Goal: Transaction & Acquisition: Purchase product/service

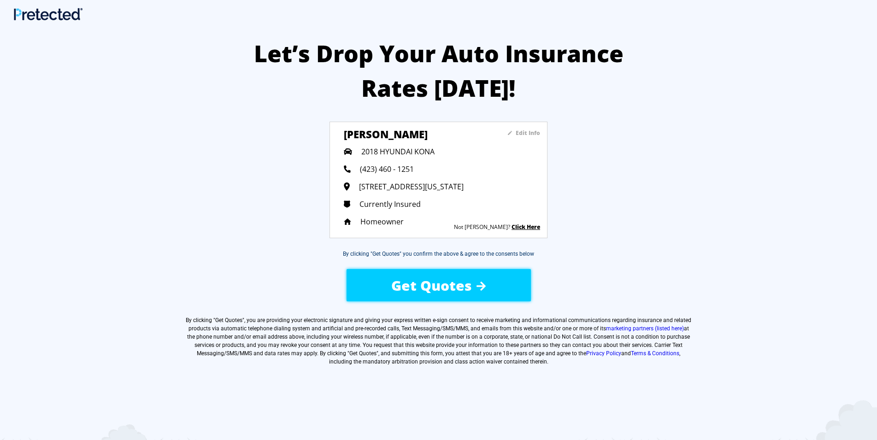
click at [470, 291] on span "Get Quotes" at bounding box center [431, 285] width 81 height 19
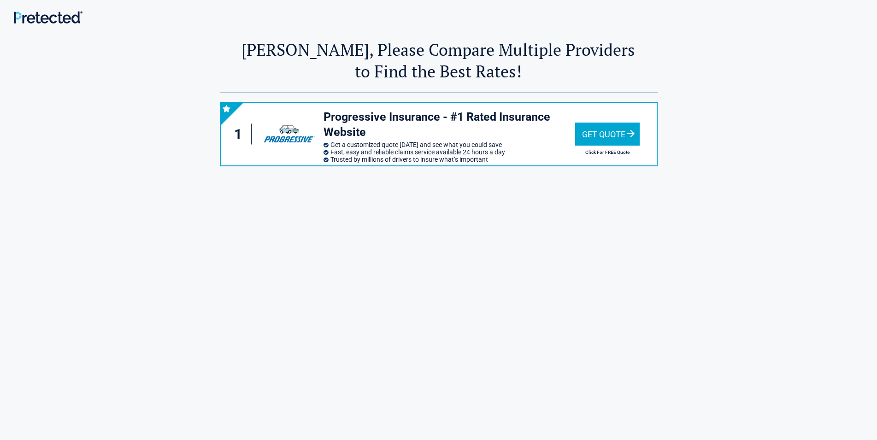
click at [619, 132] on div "Get Quote" at bounding box center [607, 134] width 64 height 23
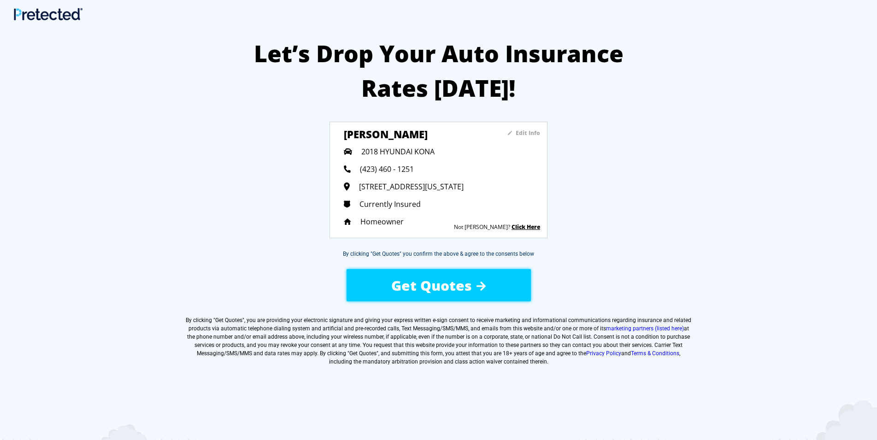
click at [433, 289] on span "Get Quotes" at bounding box center [431, 285] width 81 height 19
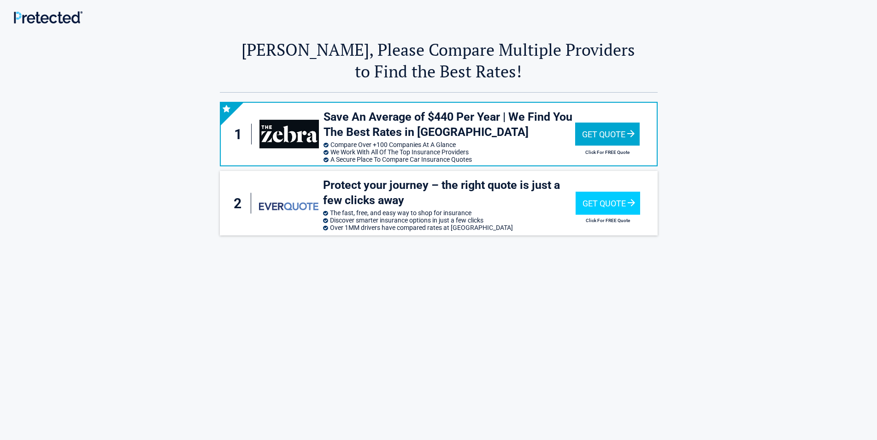
click at [620, 125] on div "Get Quote" at bounding box center [607, 134] width 64 height 23
